Goal: Obtain resource: Download file/media

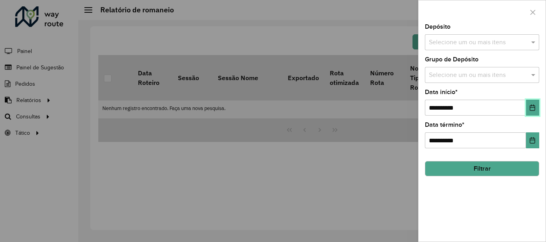
click at [531, 107] on icon "Choose Date" at bounding box center [532, 108] width 5 height 6
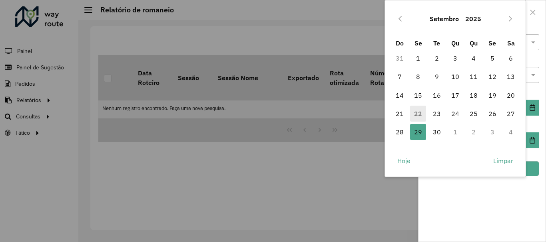
click at [415, 113] on span "22" at bounding box center [418, 114] width 16 height 16
type input "**********"
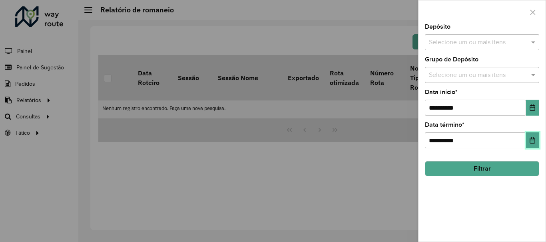
click at [531, 137] on icon "Choose Date" at bounding box center [532, 140] width 6 height 6
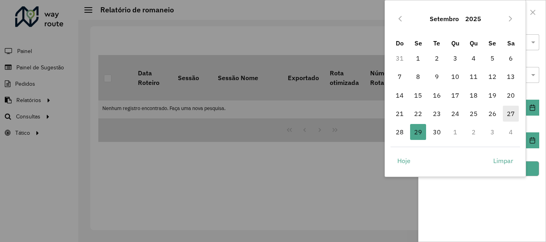
click at [511, 110] on span "27" at bounding box center [511, 114] width 16 height 16
type input "**********"
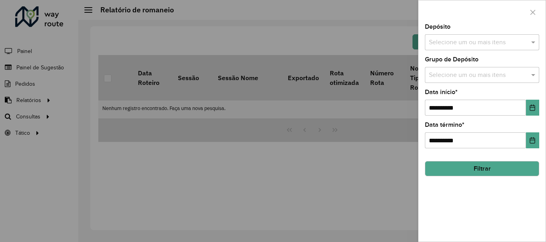
click at [465, 51] on div "**********" at bounding box center [481, 133] width 127 height 218
click at [459, 36] on div "Selecione um ou mais itens" at bounding box center [482, 42] width 114 height 16
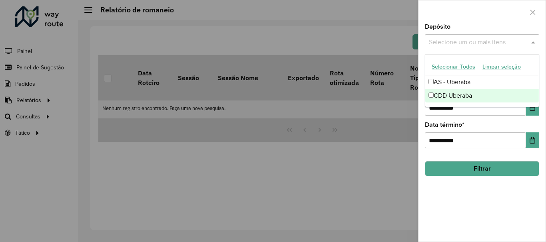
click at [439, 98] on div "CDD Uberaba" at bounding box center [481, 96] width 113 height 14
click at [352, 193] on div at bounding box center [273, 121] width 546 height 242
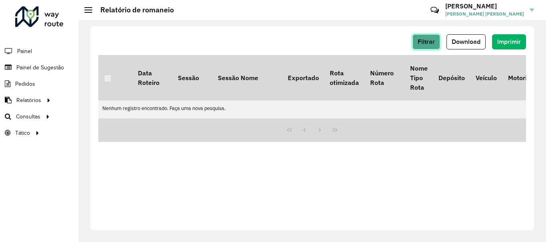
click at [420, 36] on button "Filtrar" at bounding box center [426, 41] width 28 height 15
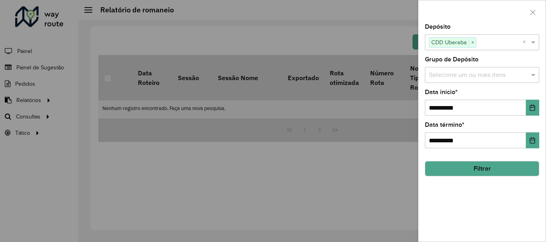
click at [460, 165] on button "Filtrar" at bounding box center [482, 168] width 114 height 15
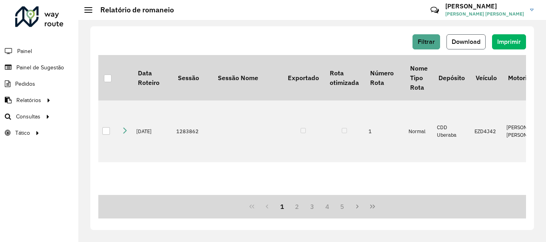
click at [465, 36] on button "Download" at bounding box center [465, 41] width 39 height 15
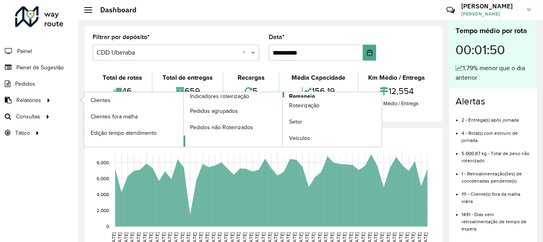
click at [302, 96] on span "Romaneio" at bounding box center [302, 96] width 26 height 8
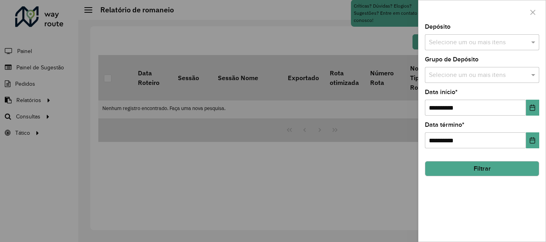
click at [487, 44] on input "text" at bounding box center [478, 43] width 102 height 10
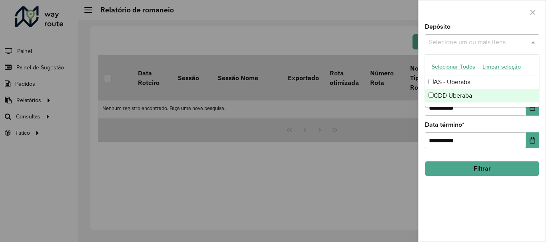
click at [446, 93] on div "CDD Uberaba" at bounding box center [481, 96] width 113 height 14
click at [406, 122] on div at bounding box center [273, 121] width 546 height 242
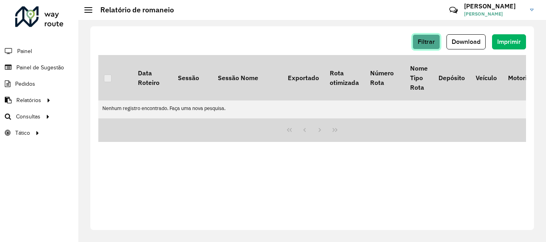
click at [430, 44] on span "Filtrar" at bounding box center [425, 41] width 17 height 7
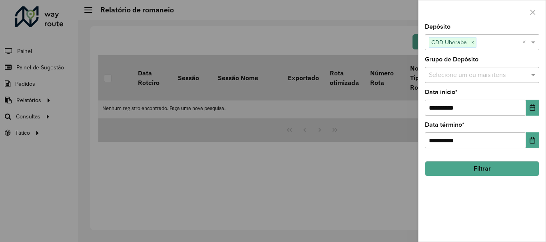
click at [457, 69] on div "Selecione um ou mais itens" at bounding box center [482, 75] width 114 height 16
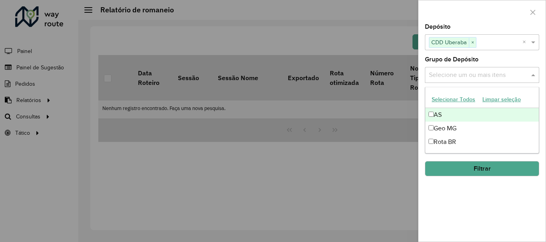
click at [461, 76] on input "text" at bounding box center [478, 76] width 102 height 10
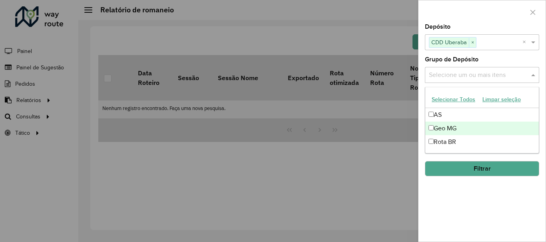
click at [471, 130] on div "Geo MG" at bounding box center [481, 129] width 113 height 14
click at [430, 124] on div "Geo MG" at bounding box center [481, 129] width 113 height 14
click at [517, 198] on div "**********" at bounding box center [481, 133] width 127 height 218
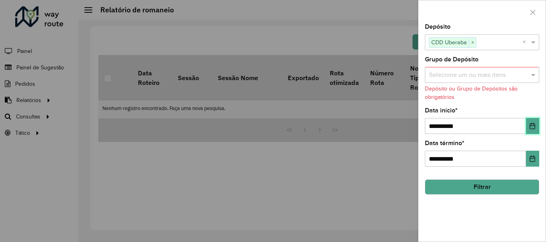
click at [530, 123] on icon "Choose Date" at bounding box center [532, 126] width 6 height 6
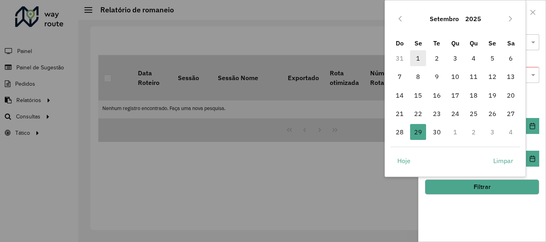
click at [419, 56] on span "1" at bounding box center [418, 58] width 16 height 16
type input "**********"
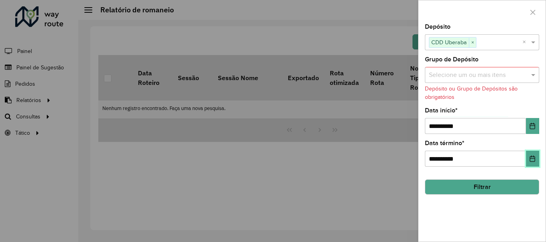
click at [531, 155] on button "Choose Date" at bounding box center [532, 159] width 13 height 16
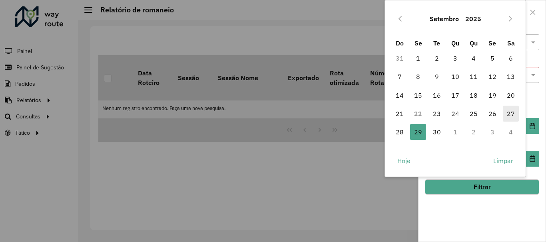
click at [511, 113] on span "27" at bounding box center [511, 114] width 16 height 16
type input "**********"
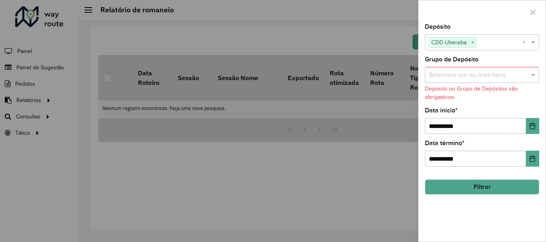
click at [481, 191] on button "Filtrar" at bounding box center [482, 187] width 114 height 15
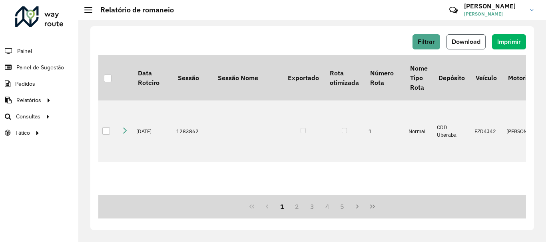
click at [461, 35] on button "Download" at bounding box center [465, 41] width 39 height 15
